Goal: Task Accomplishment & Management: Use online tool/utility

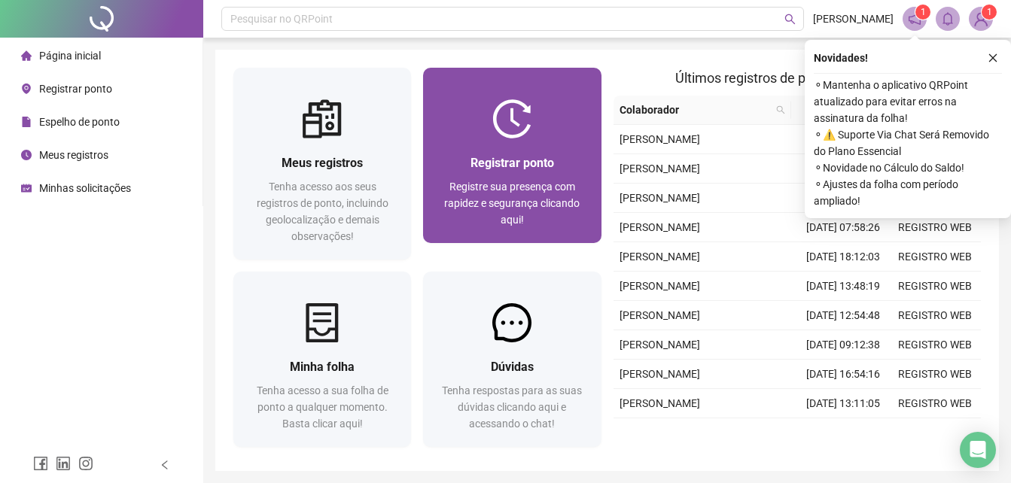
click at [550, 134] on div at bounding box center [512, 118] width 178 height 39
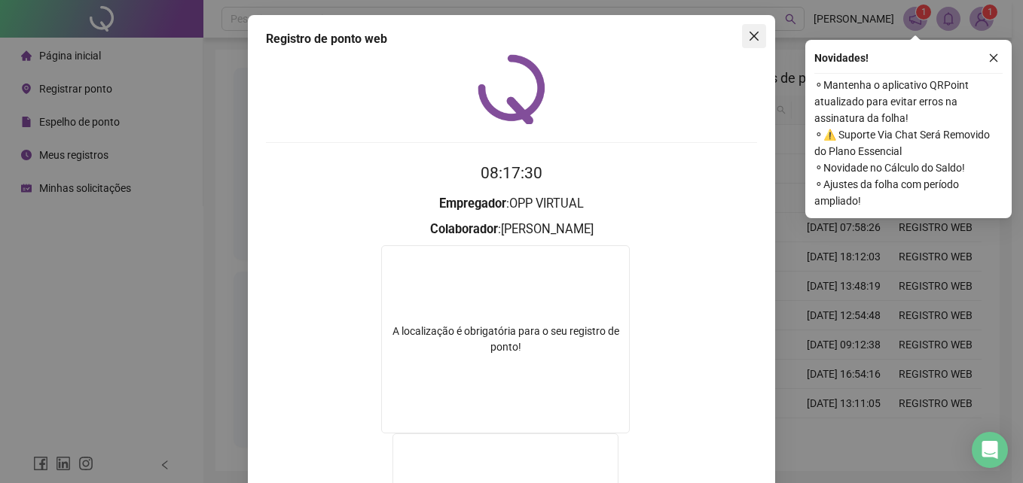
click at [743, 29] on button "Close" at bounding box center [754, 36] width 24 height 24
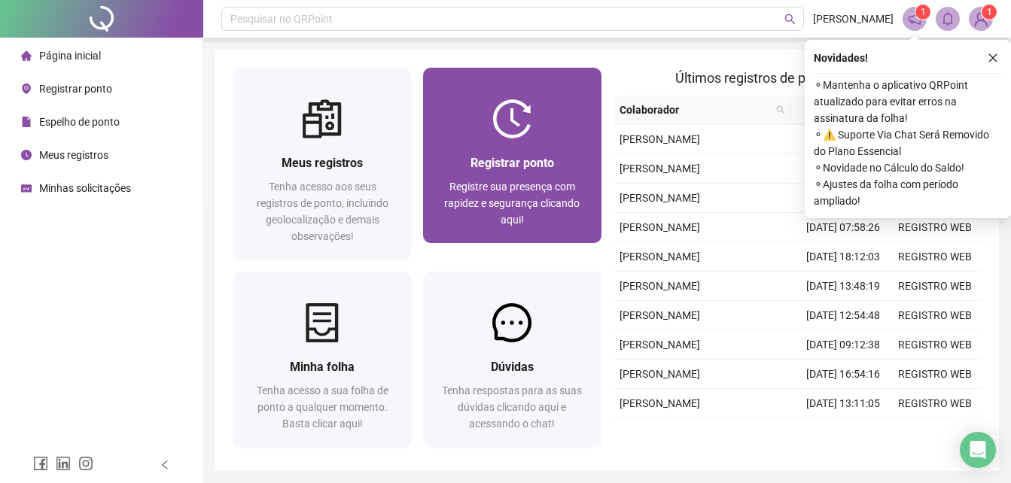
click at [523, 146] on div "Registrar ponto Registre sua presença com rapidez e segurança clicando aqui!" at bounding box center [512, 191] width 178 height 105
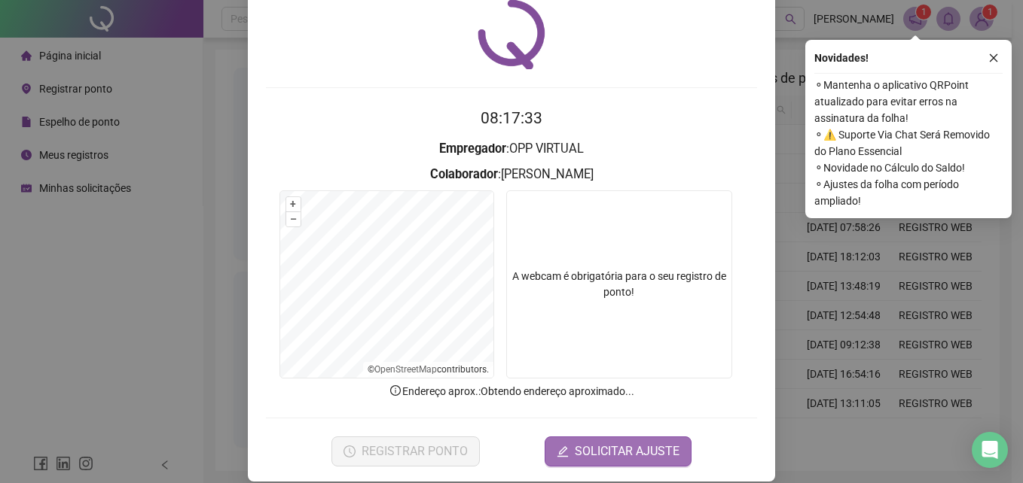
scroll to position [72, 0]
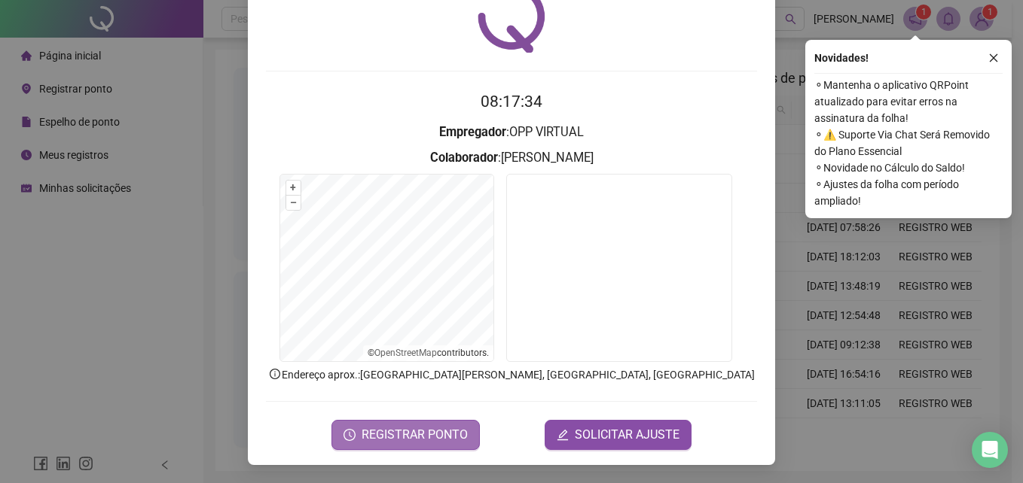
click at [410, 438] on span "REGISTRAR PONTO" at bounding box center [414, 435] width 106 height 18
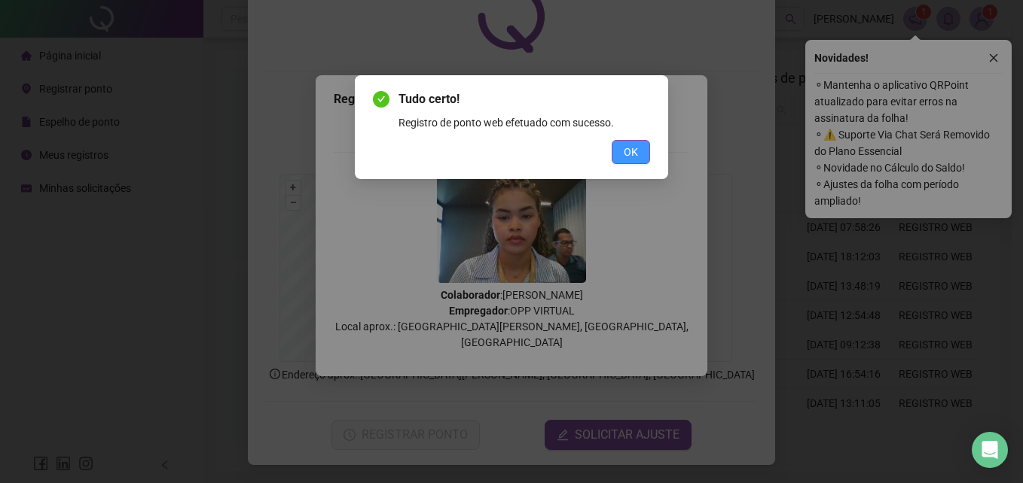
click at [622, 151] on button "OK" at bounding box center [630, 152] width 38 height 24
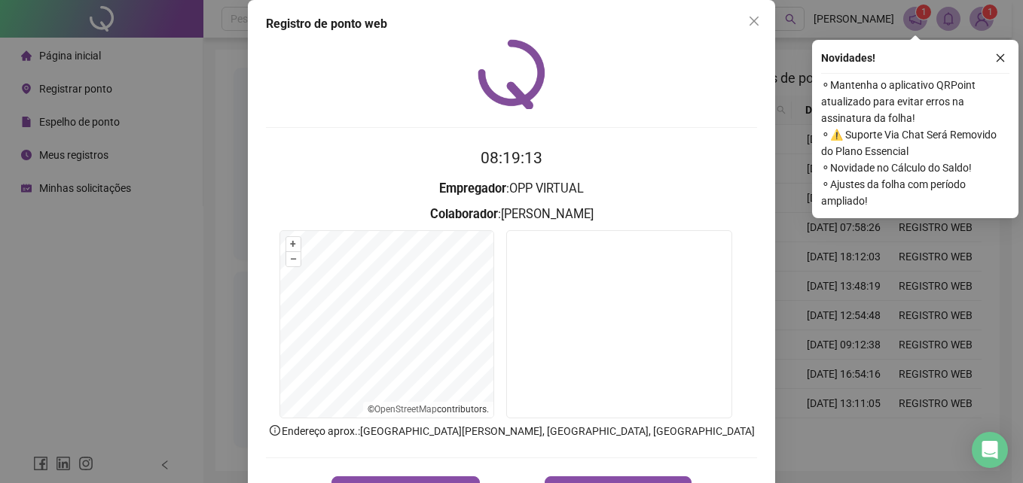
scroll to position [0, 0]
